Goal: Find specific page/section: Find specific page/section

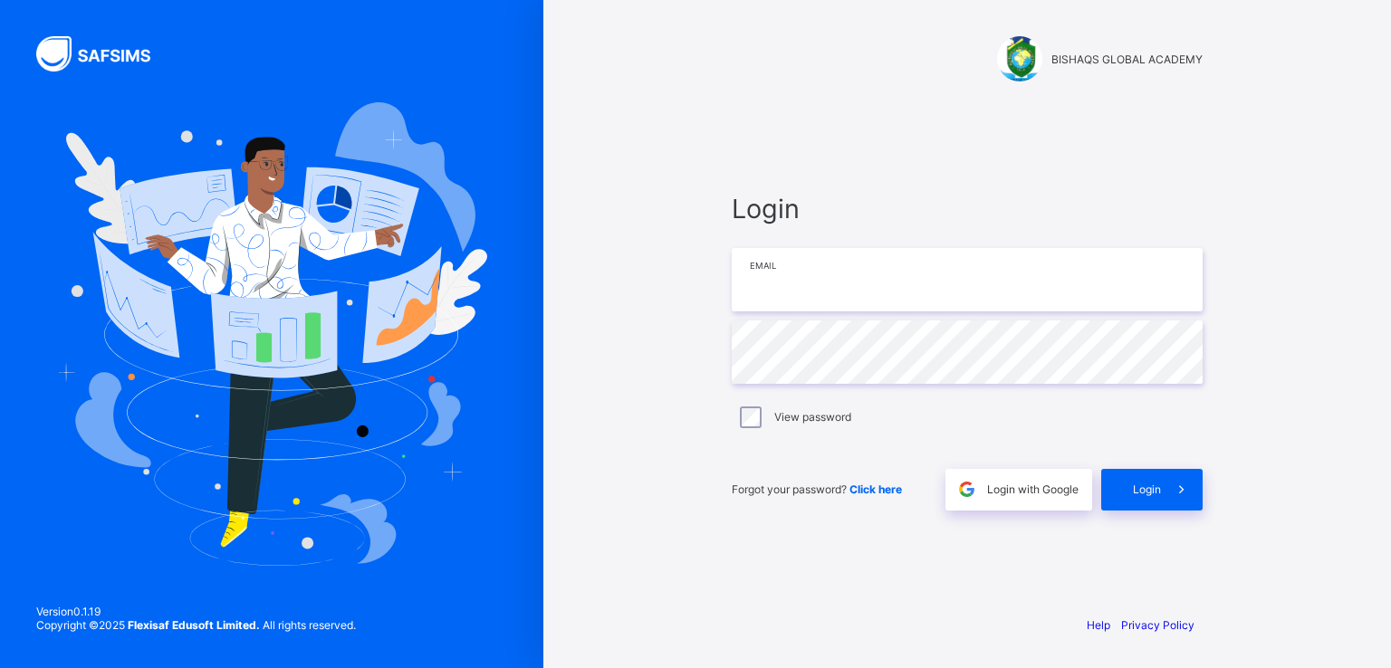
click at [970, 284] on input "email" at bounding box center [966, 279] width 471 height 63
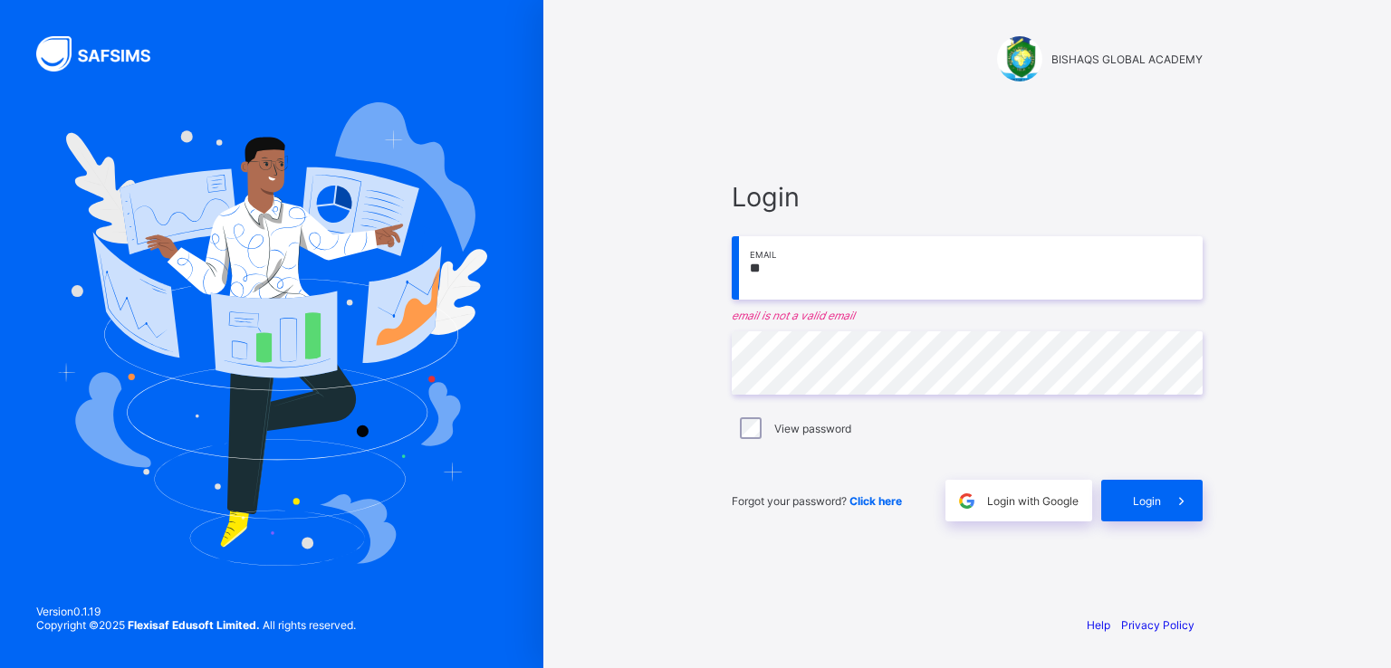
type input "*"
click at [875, 143] on div "Login Email email is required Password View password Forgot your password? Clic…" at bounding box center [966, 351] width 507 height 498
click at [999, 507] on span "Login with Google" at bounding box center [1032, 501] width 91 height 14
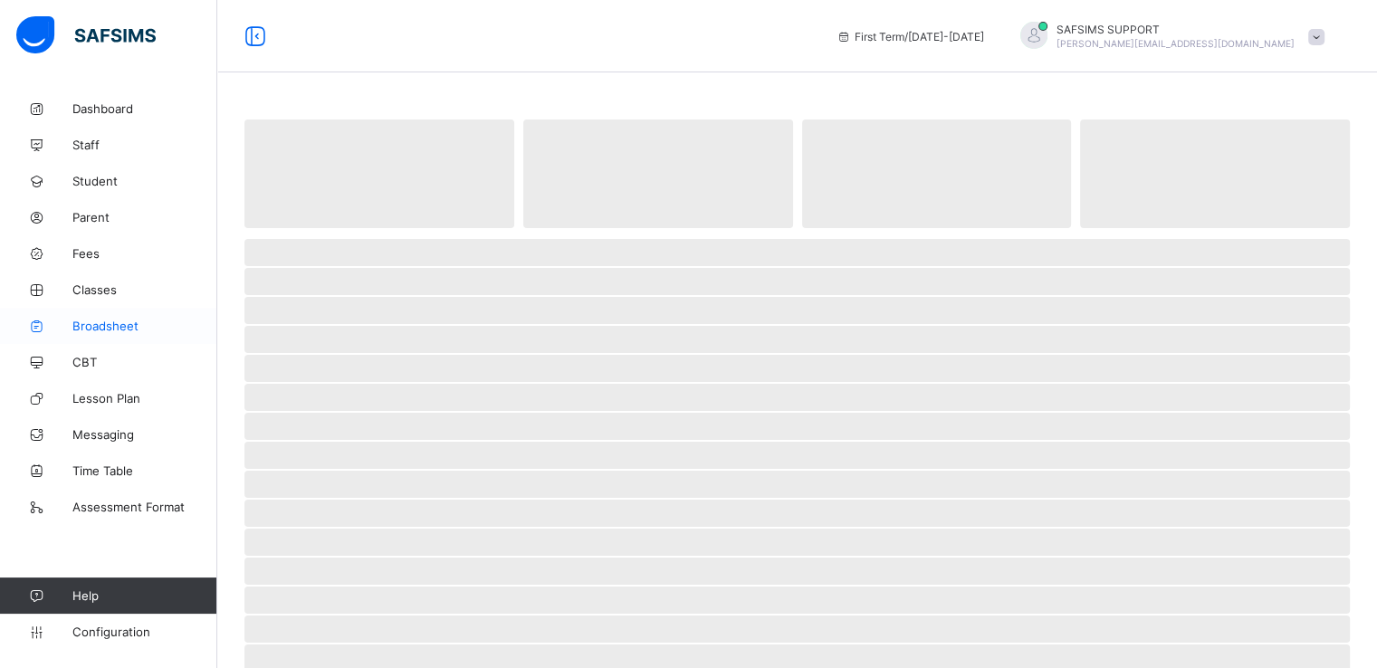
click at [110, 330] on span "Broadsheet" at bounding box center [144, 326] width 145 height 14
click at [99, 153] on link "Staff" at bounding box center [108, 145] width 217 height 36
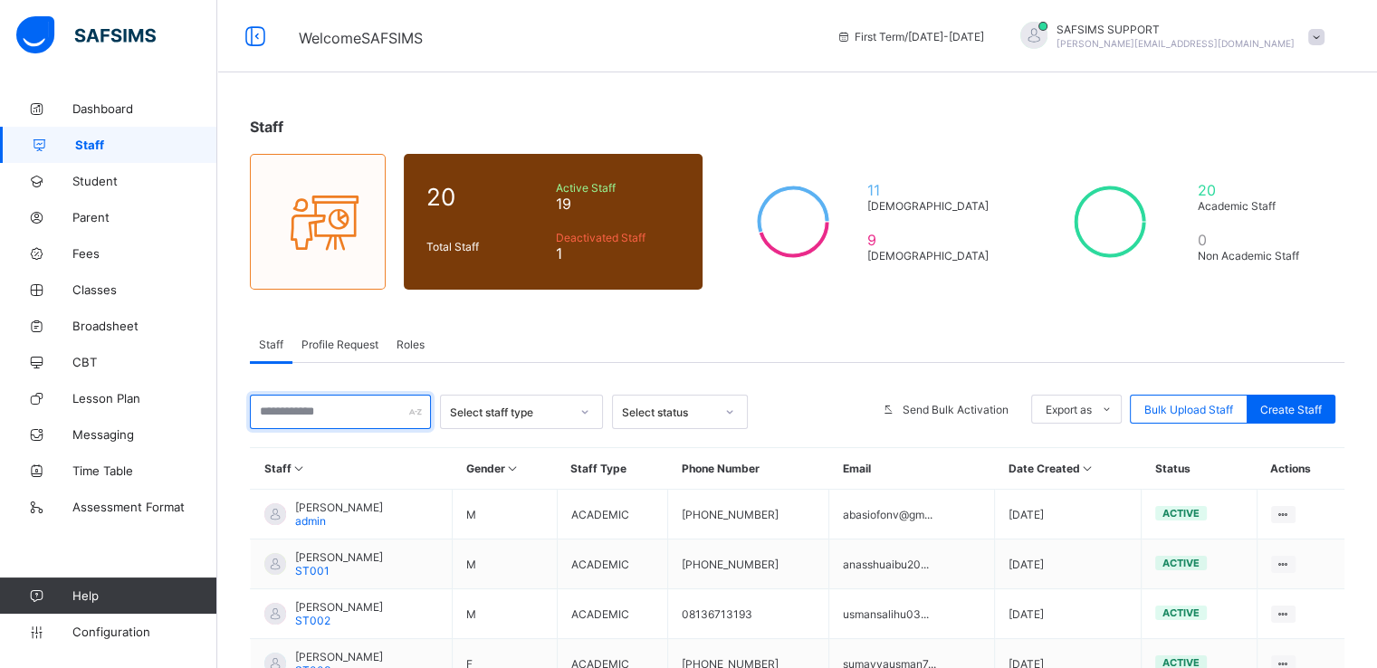
click at [340, 408] on input "text" at bounding box center [340, 412] width 181 height 34
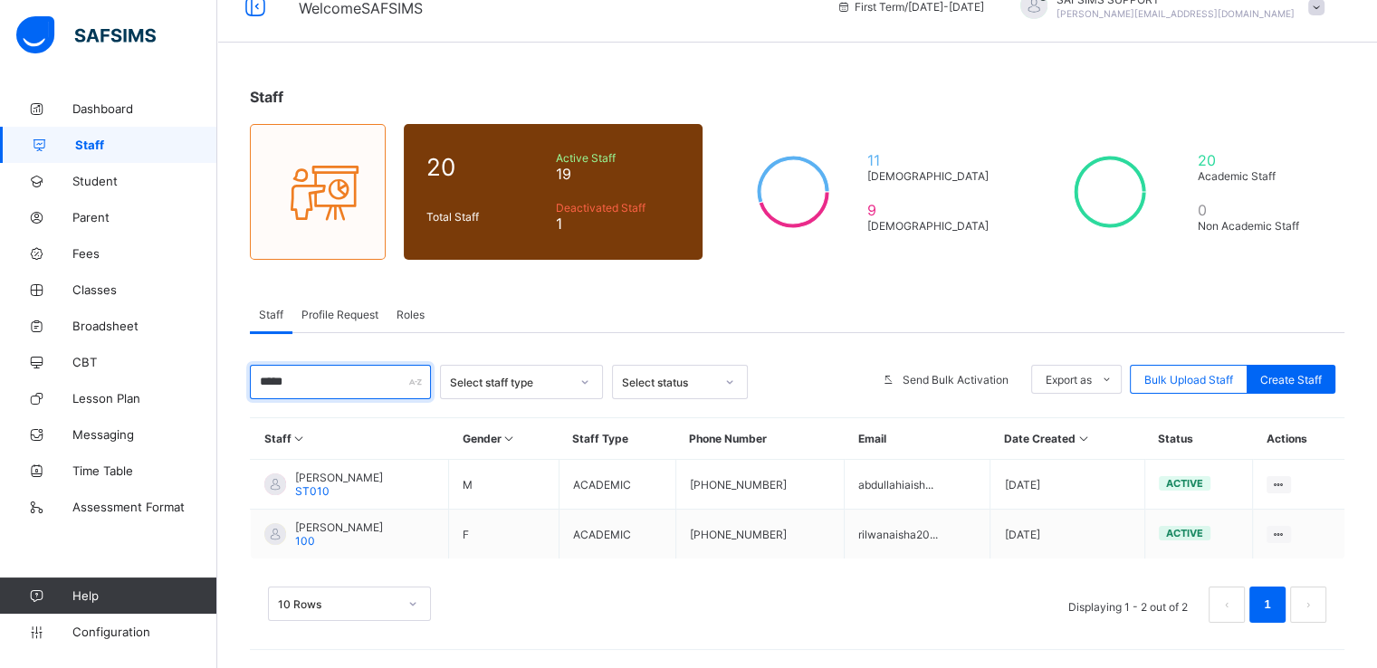
scroll to position [29, 0]
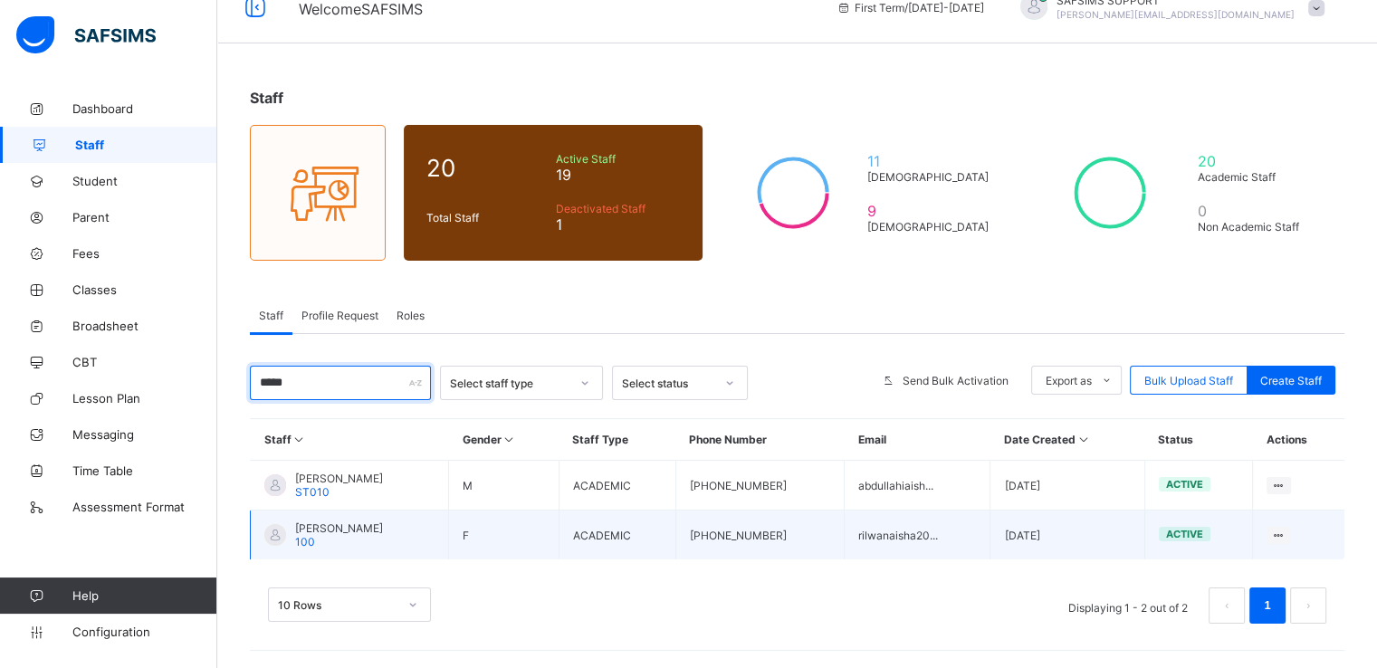
type input "*****"
click at [337, 521] on span "[PERSON_NAME]" at bounding box center [339, 528] width 88 height 14
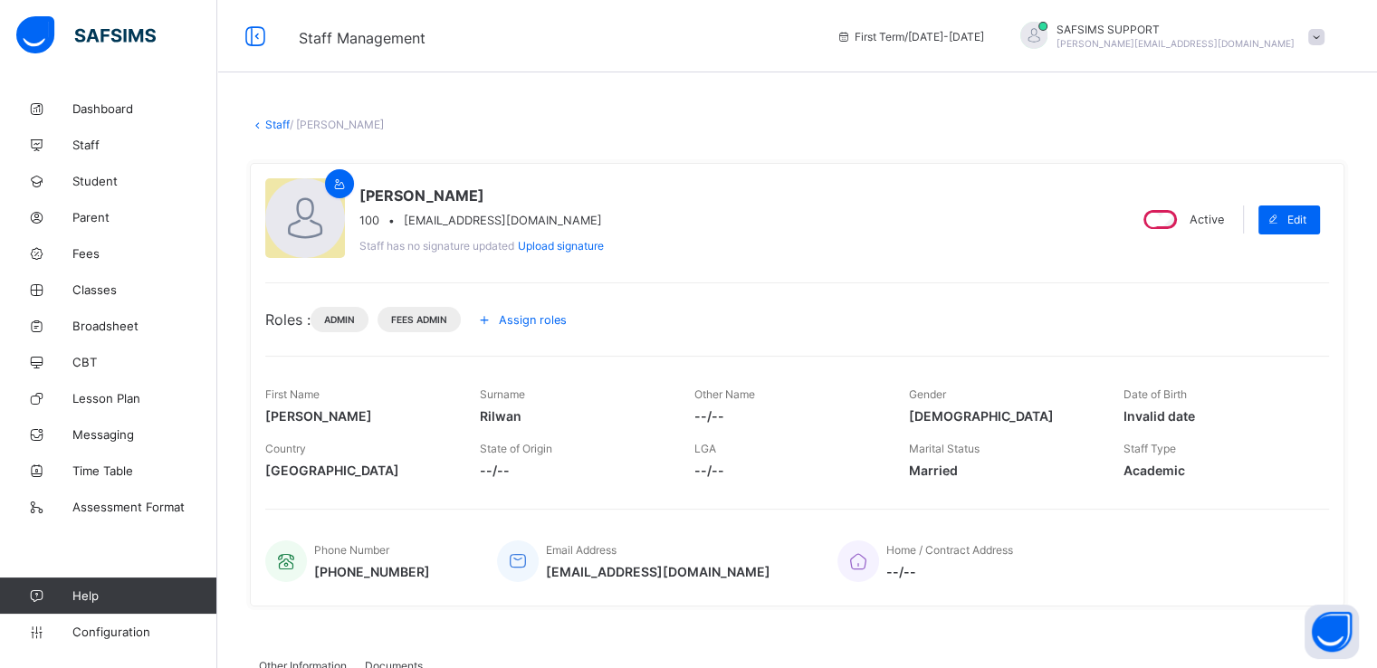
scroll to position [130, 0]
